Goal: Transaction & Acquisition: Book appointment/travel/reservation

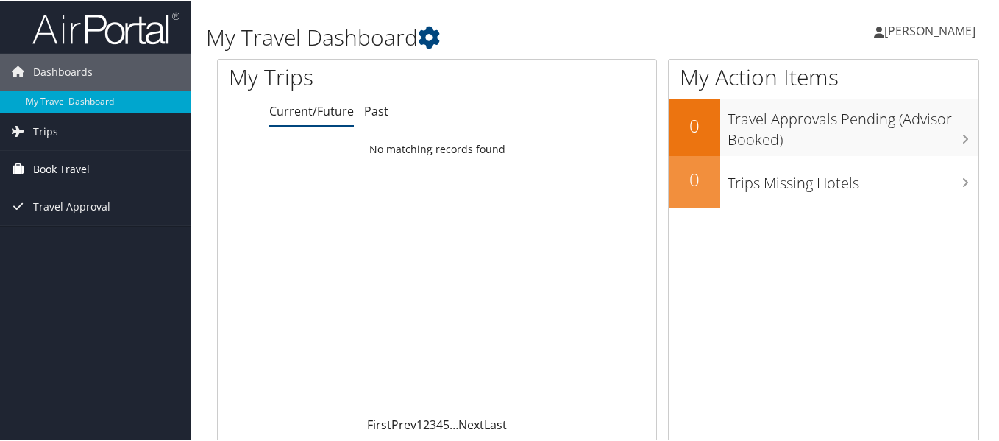
click at [80, 171] on span "Book Travel" at bounding box center [61, 167] width 57 height 37
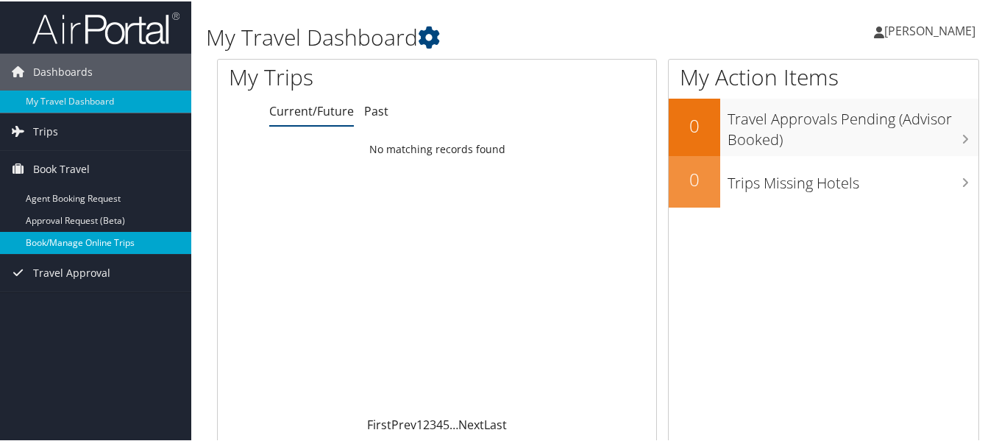
click at [112, 241] on link "Book/Manage Online Trips" at bounding box center [95, 241] width 191 height 22
